Goal: Information Seeking & Learning: Learn about a topic

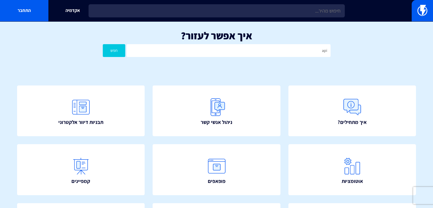
type input "api"
click at [115, 49] on button "חפש" at bounding box center [114, 50] width 23 height 13
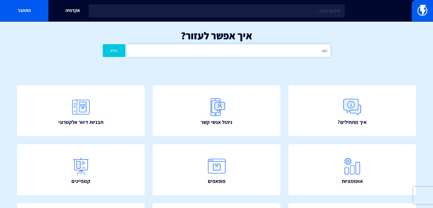
click at [203, 50] on input "api" at bounding box center [228, 50] width 203 height 13
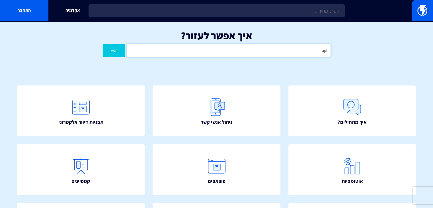
click at [203, 50] on input "api" at bounding box center [228, 50] width 203 height 13
type input "v"
type input "הסרה"
click at [103, 44] on button "חפש" at bounding box center [114, 50] width 23 height 13
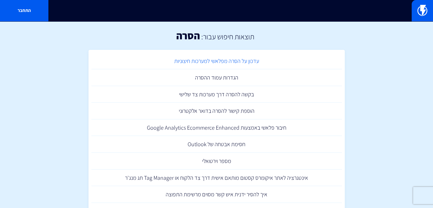
click at [248, 59] on link "עדכון על הסרה מפלאשי למערכות חיצוניות" at bounding box center [216, 61] width 250 height 17
click at [213, 94] on link "בקשה להסרה דרך מערכות צד שלישי" at bounding box center [216, 94] width 250 height 17
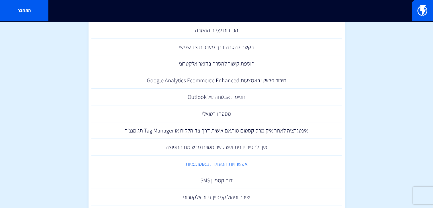
click at [244, 162] on link "אפשרויות הפעולות באוטומציות" at bounding box center [216, 163] width 250 height 17
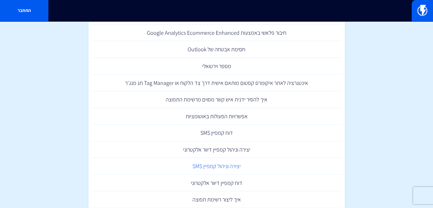
scroll to position [145, 0]
